Goal: Task Accomplishment & Management: Use online tool/utility

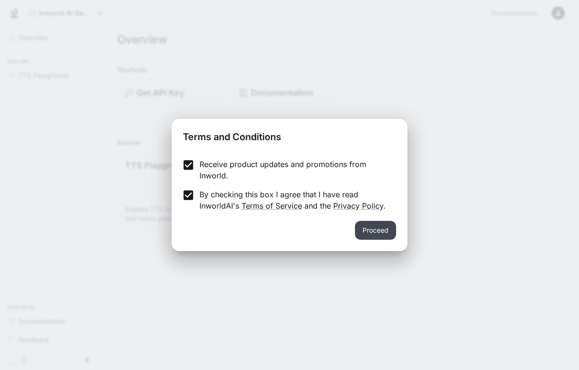
click at [367, 234] on button "Proceed" at bounding box center [375, 230] width 41 height 19
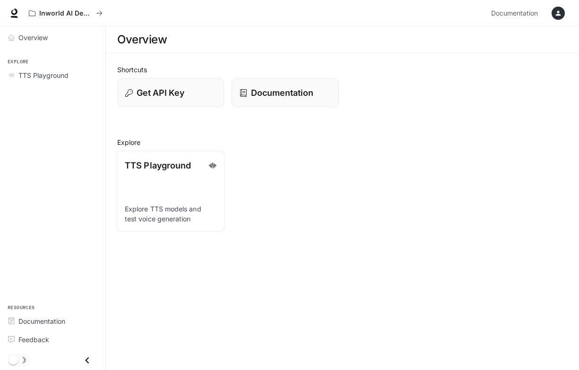
click at [156, 166] on p "TTS Playground" at bounding box center [158, 165] width 66 height 13
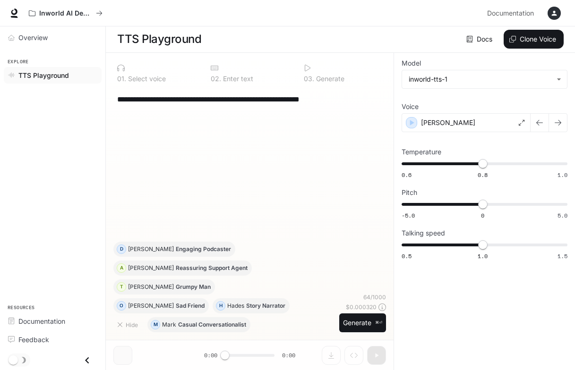
scroll to position [0, 0]
click at [364, 323] on button "Generate ⌘⏎" at bounding box center [362, 323] width 47 height 19
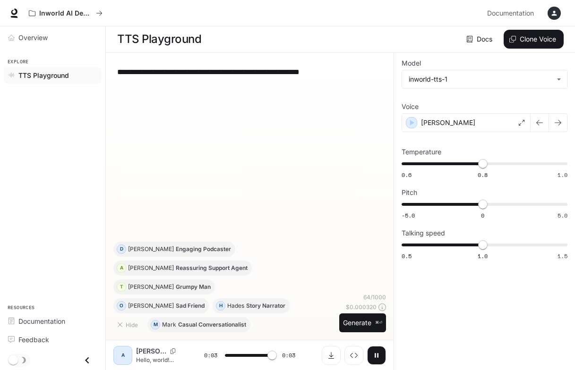
type input "*"
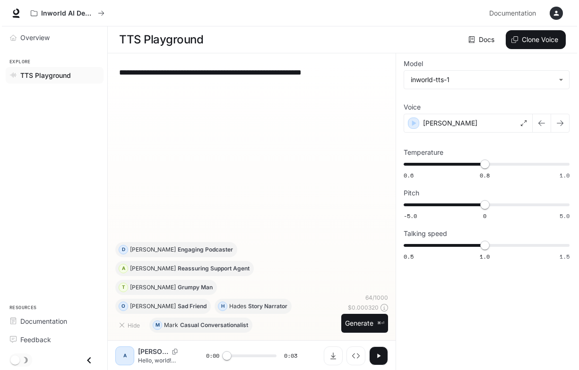
scroll to position [0, 0]
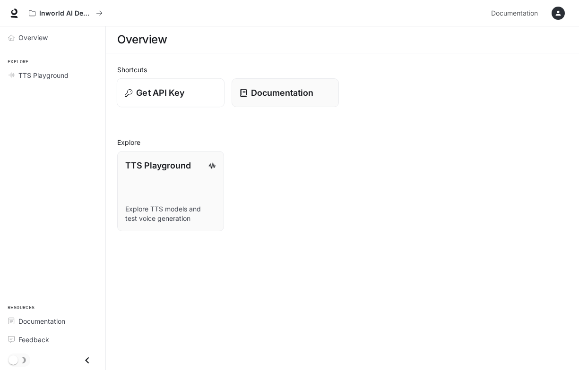
click at [160, 88] on p "Get API Key" at bounding box center [160, 92] width 48 height 13
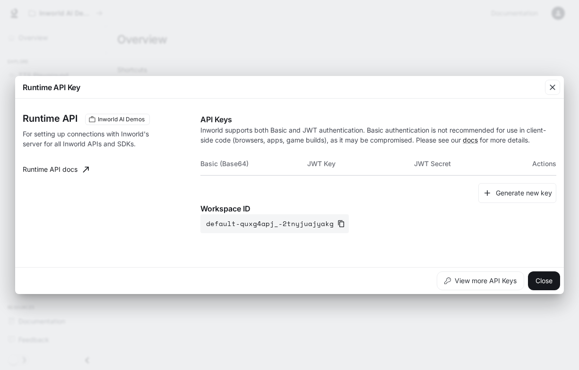
click at [274, 51] on div "Runtime API Key Runtime API Inworld AI Demos For setting up connections with In…" at bounding box center [289, 185] width 579 height 370
